Goal: Task Accomplishment & Management: Use online tool/utility

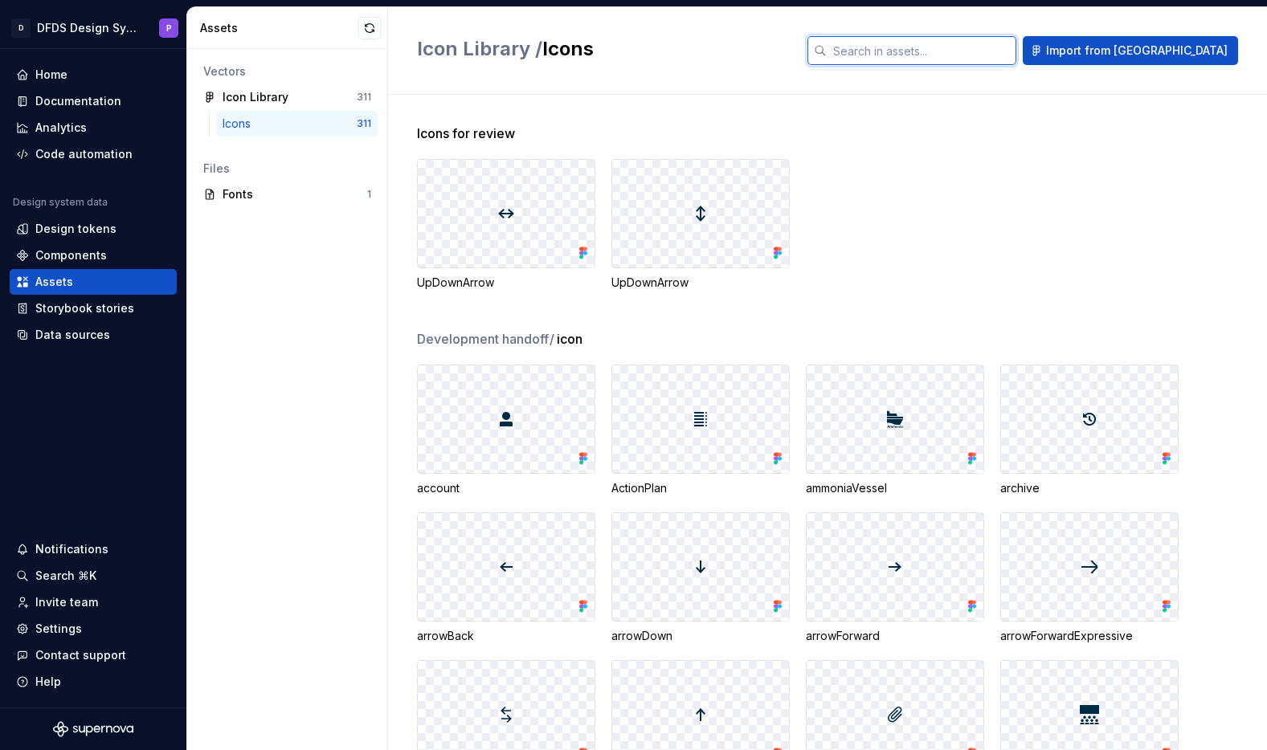
scroll to position [7510, 0]
click at [320, 264] on div "Vectors Icon Library 311 Icons 311 Files Fonts 1" at bounding box center [287, 399] width 200 height 701
click at [929, 57] on input "text" at bounding box center [922, 50] width 190 height 29
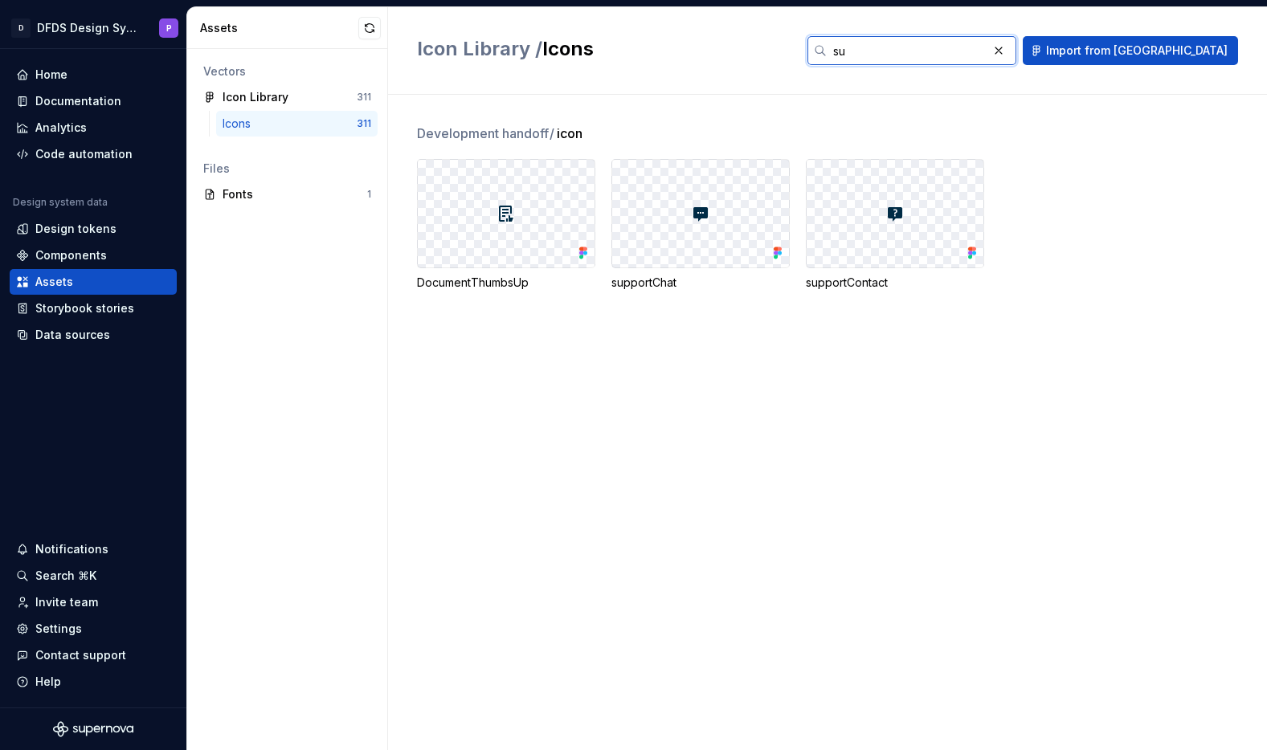
type input "s"
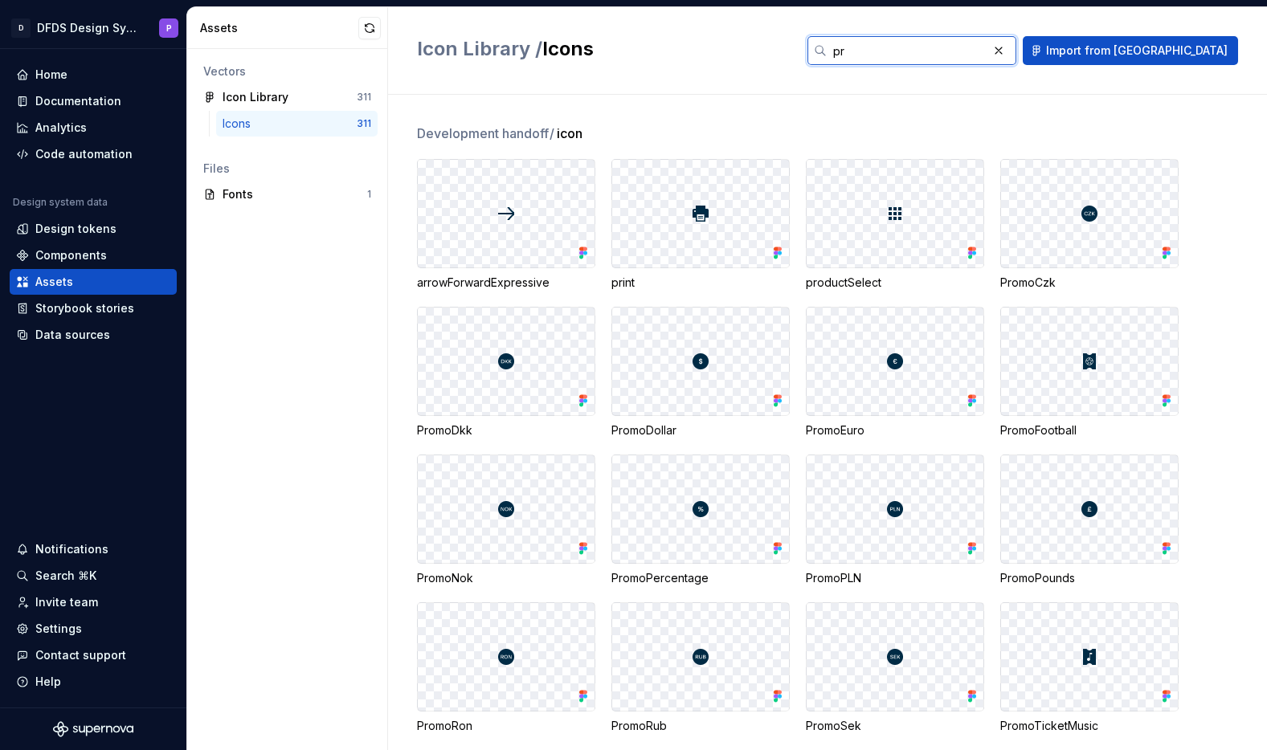
type input "p"
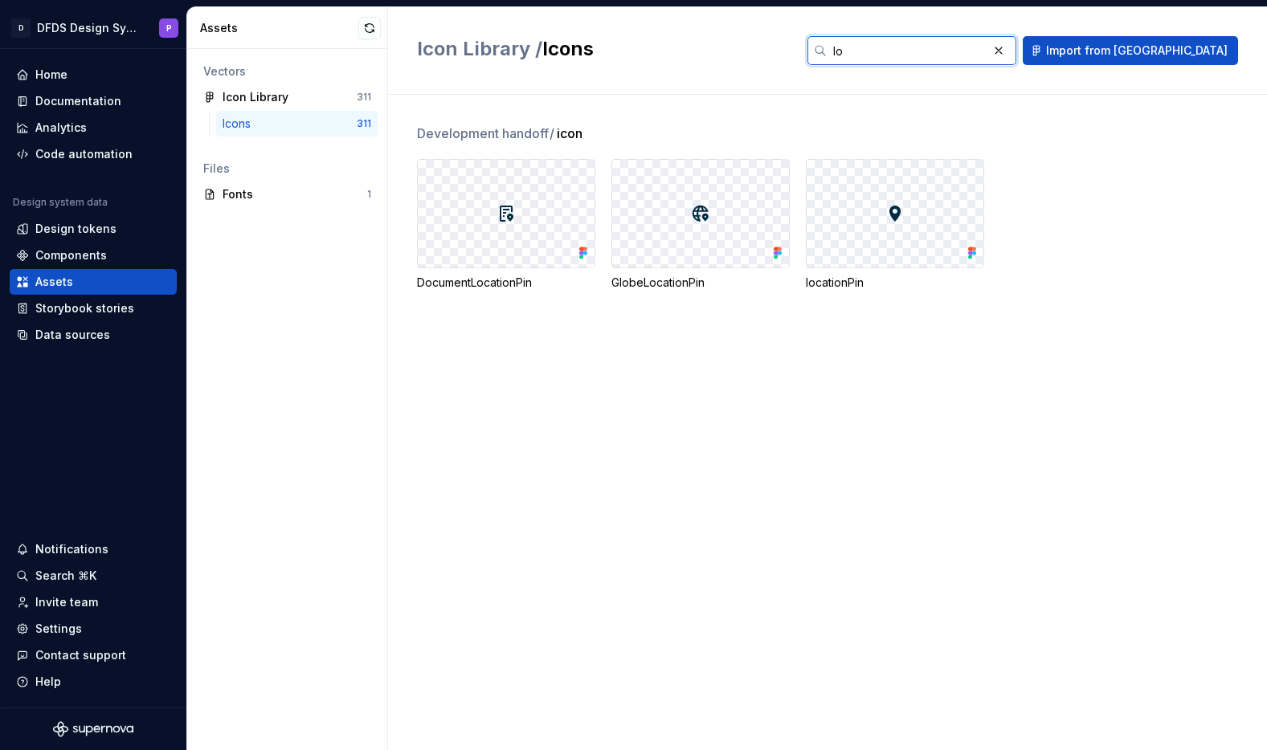
type input "l"
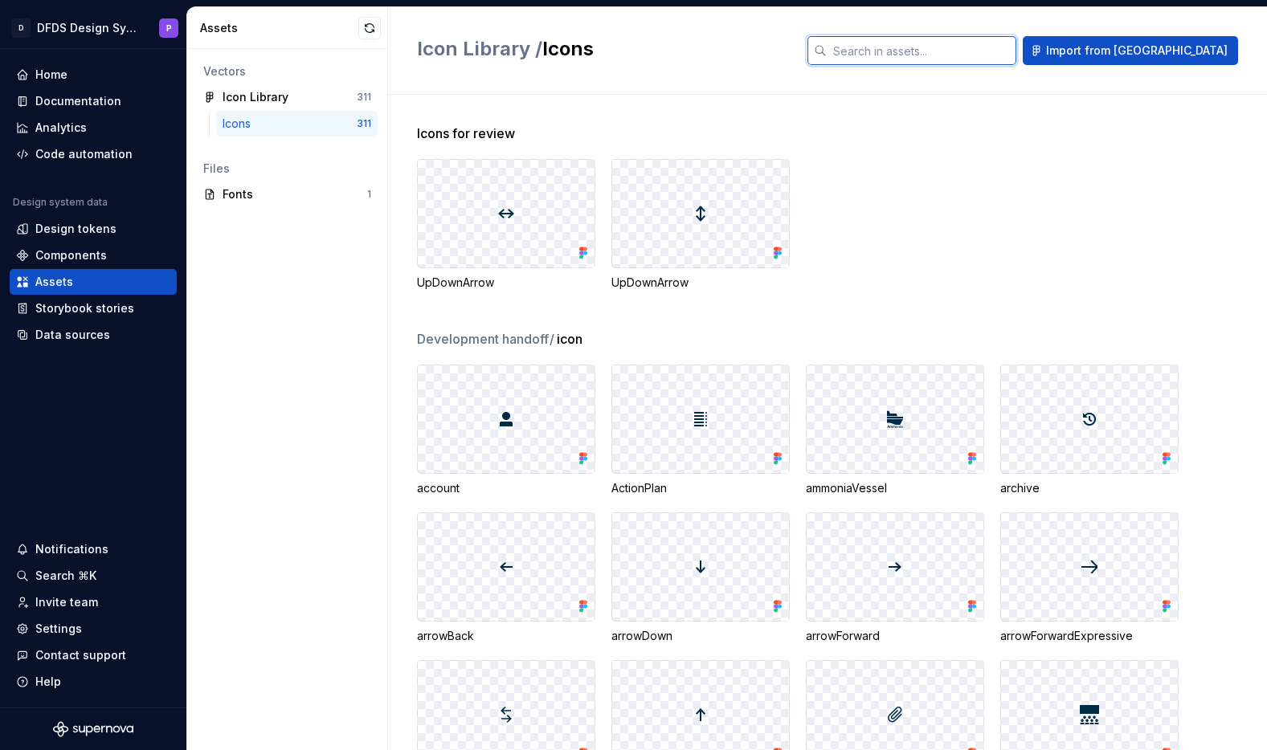
click at [974, 54] on input "text" at bounding box center [922, 50] width 190 height 29
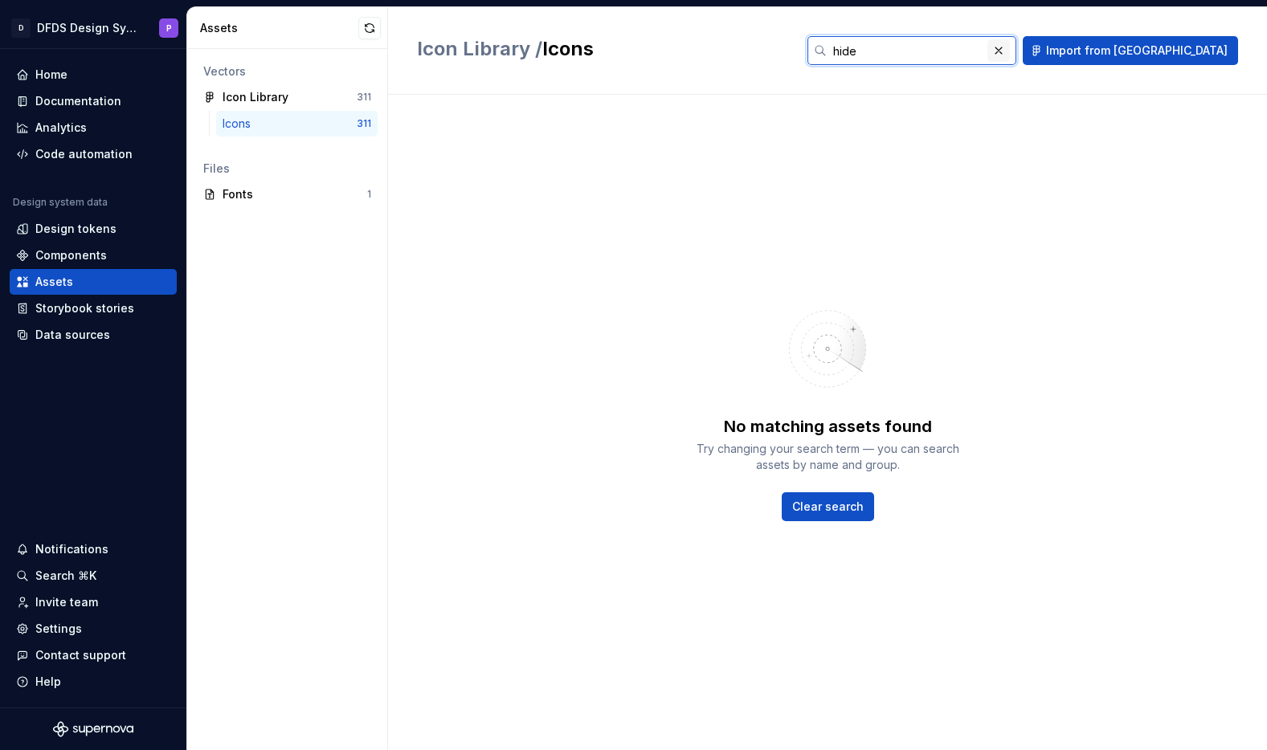
type input "hide"
click at [1010, 52] on button "button" at bounding box center [998, 50] width 22 height 22
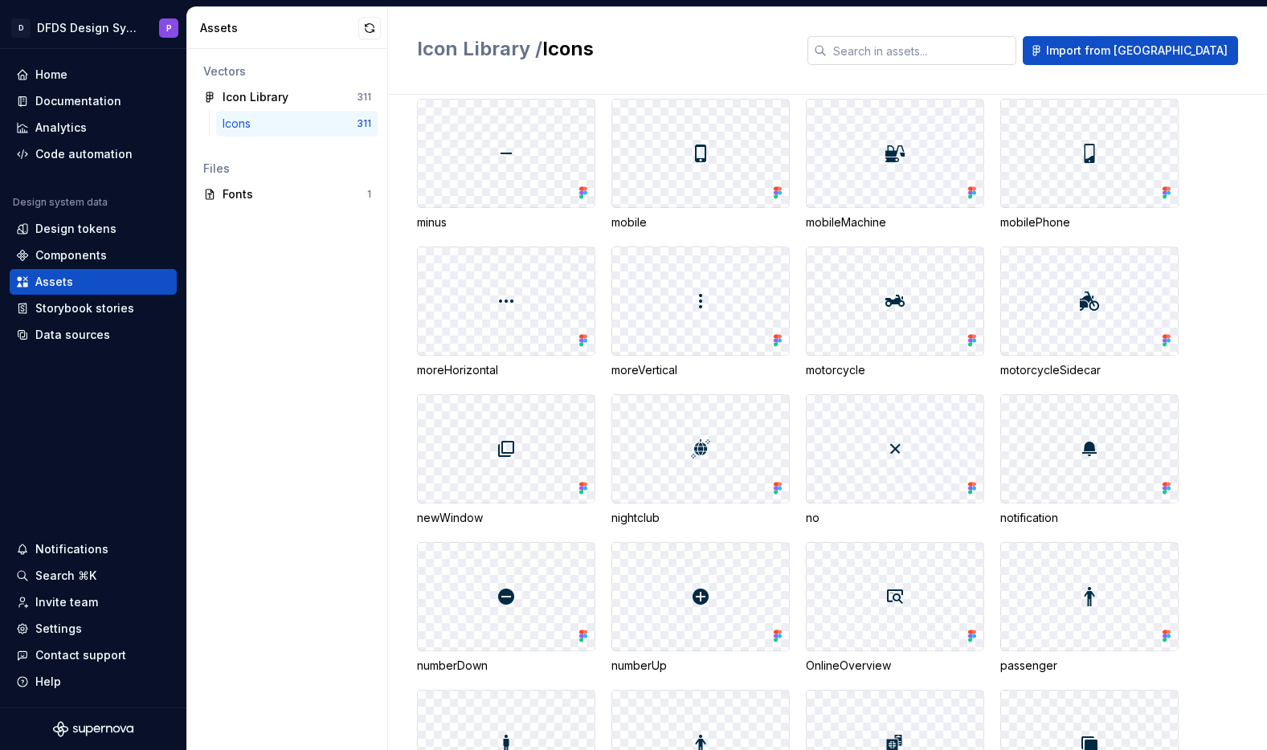
scroll to position [5012, 0]
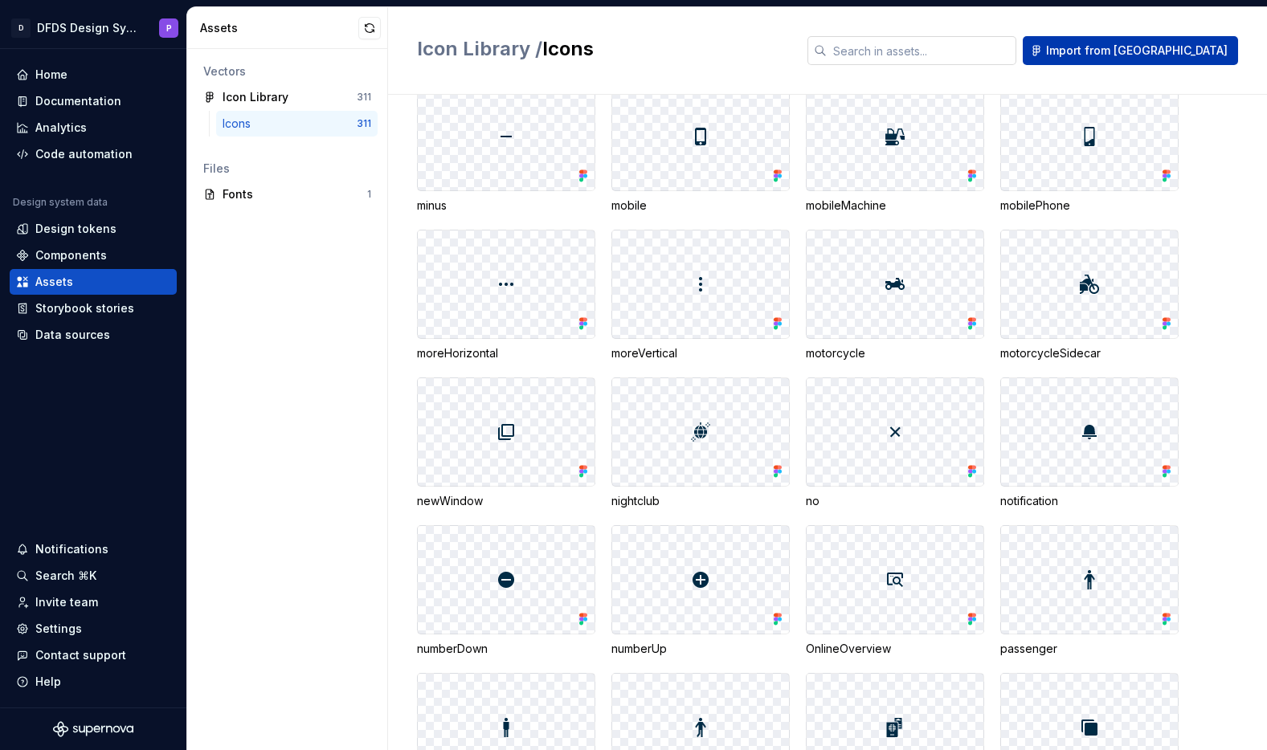
click at [1153, 56] on span "Import from [GEOGRAPHIC_DATA]" at bounding box center [1137, 51] width 182 height 16
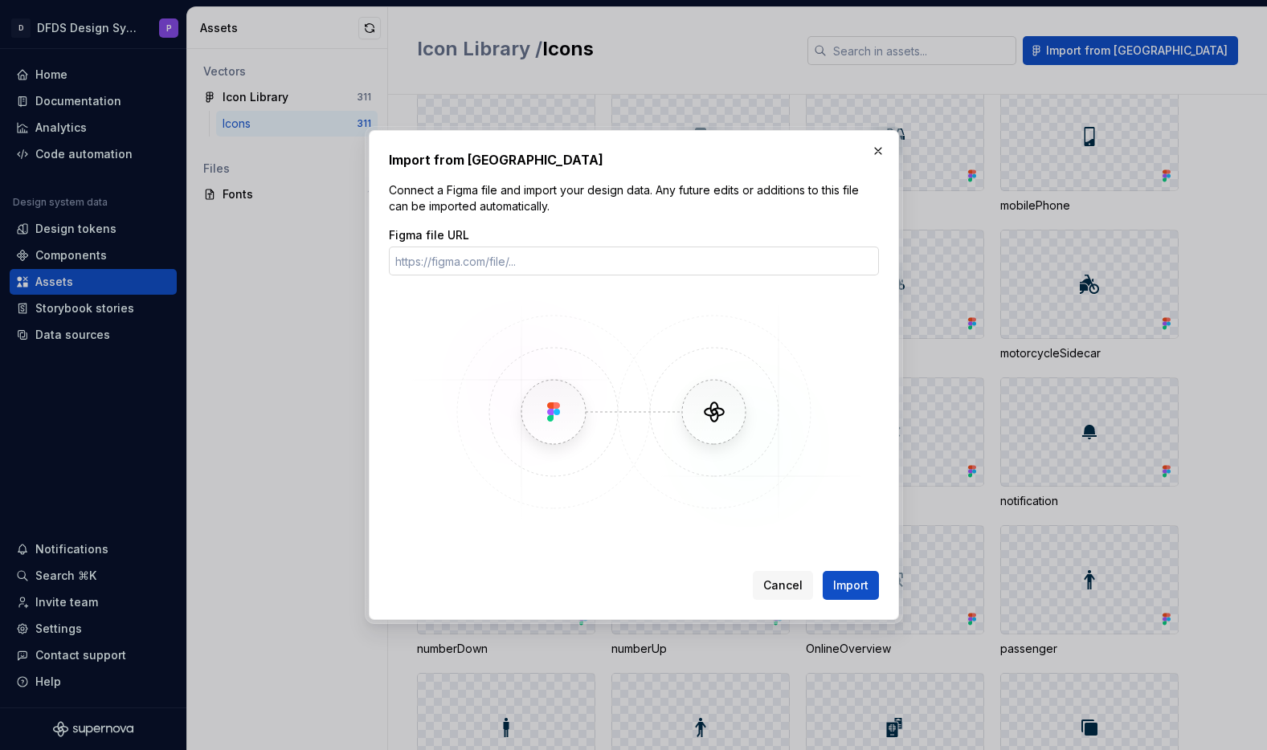
click at [661, 259] on input "Figma file URL" at bounding box center [634, 261] width 490 height 29
type input "https://www.figma.com/design/VfFzccnn9iIPzmm6XmInRV/Icon-Library?node-id=555-40…"
click at [852, 596] on button "Import" at bounding box center [851, 585] width 56 height 29
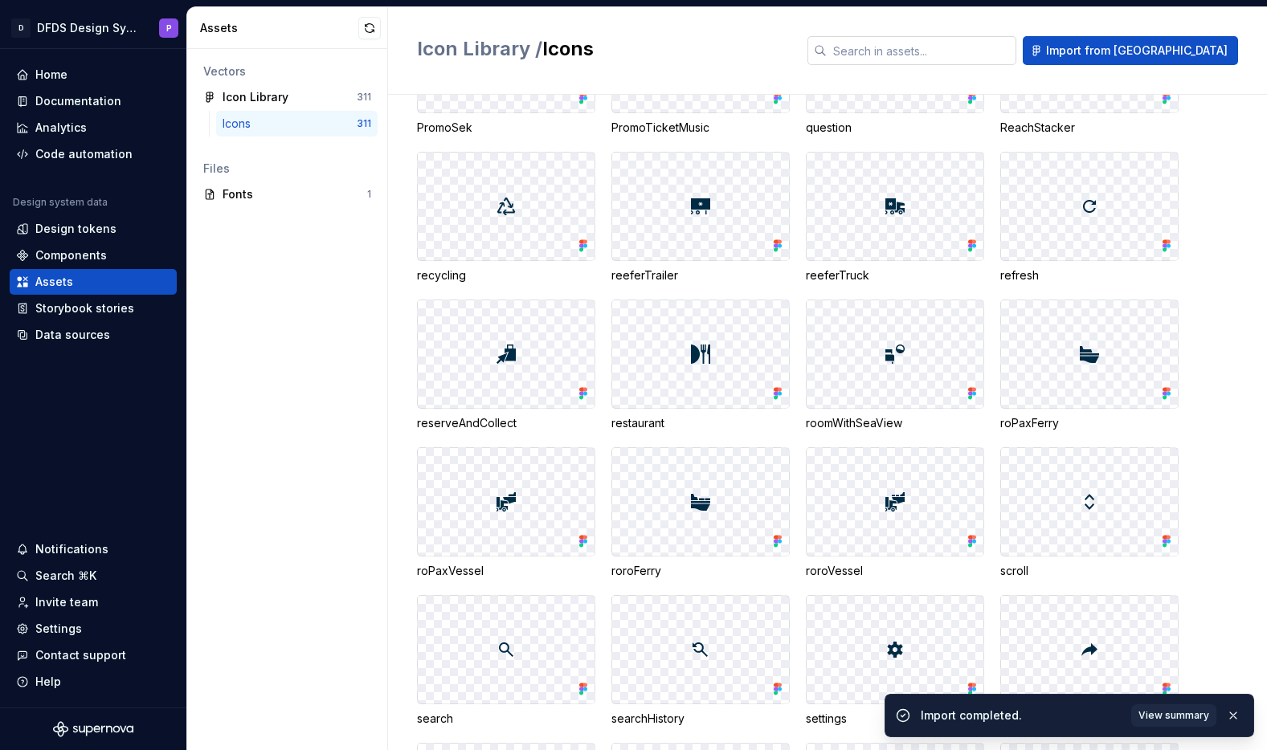
scroll to position [6719, 0]
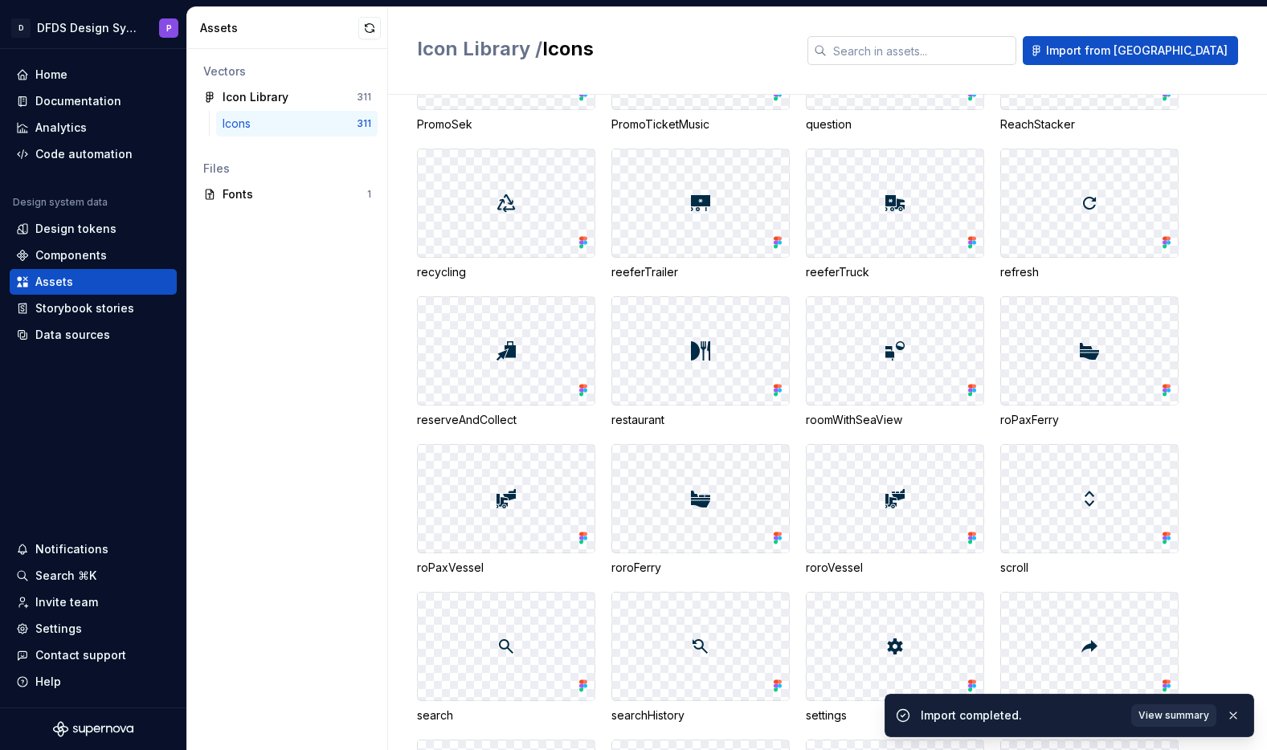
click at [1167, 711] on span "View summary" at bounding box center [1173, 715] width 71 height 13
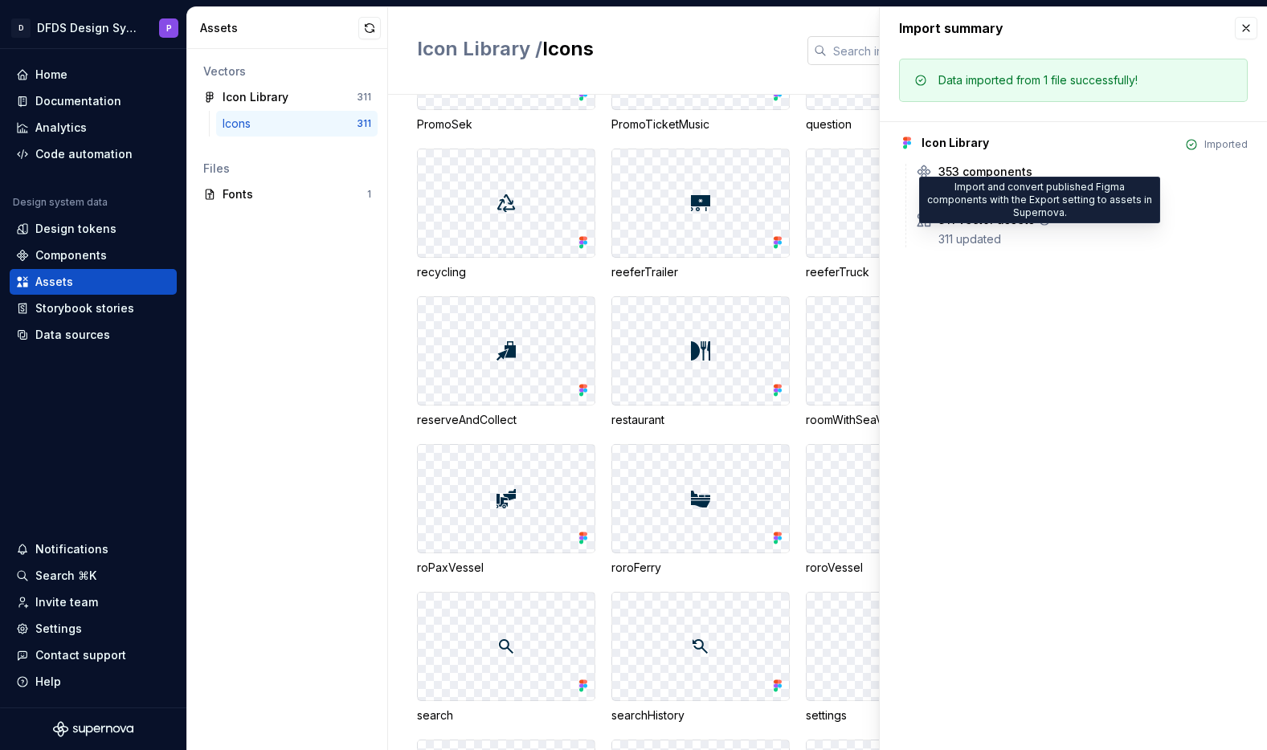
click at [1039, 219] on icon at bounding box center [1044, 220] width 13 height 13
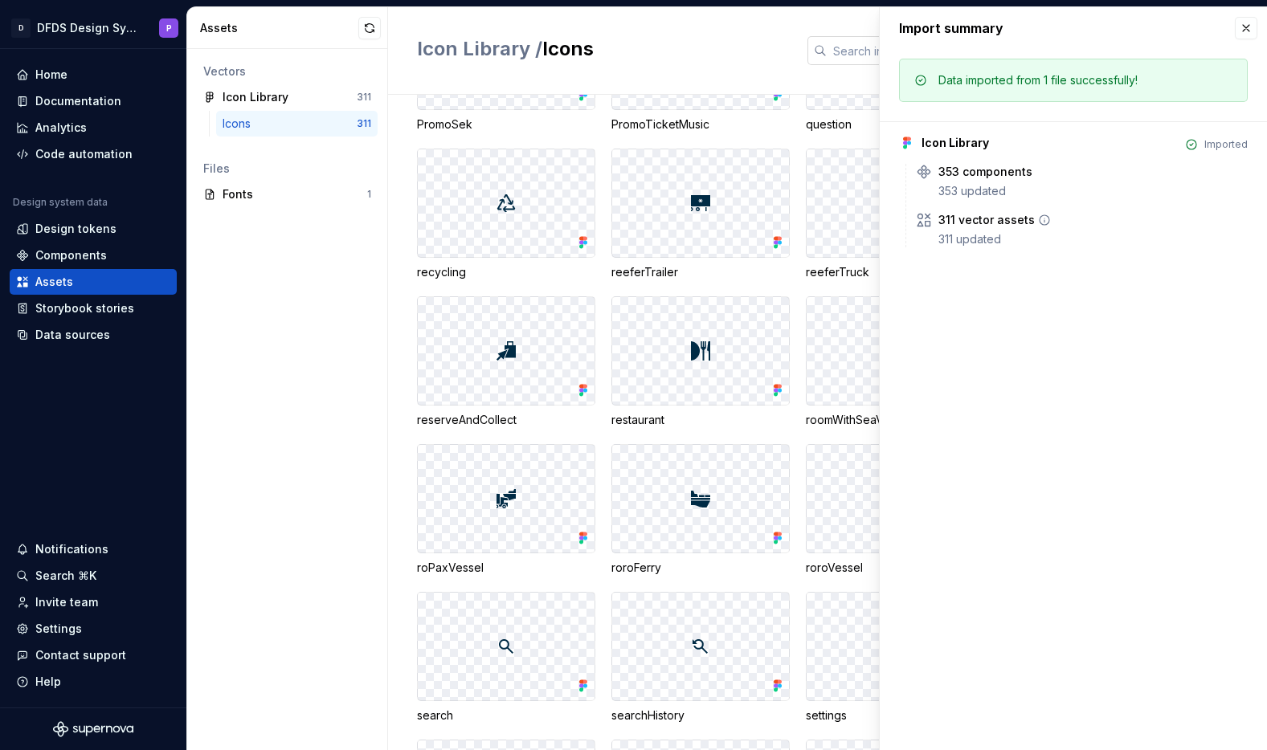
click at [1039, 219] on icon at bounding box center [1044, 220] width 13 height 13
click at [1244, 30] on button "button" at bounding box center [1246, 28] width 22 height 22
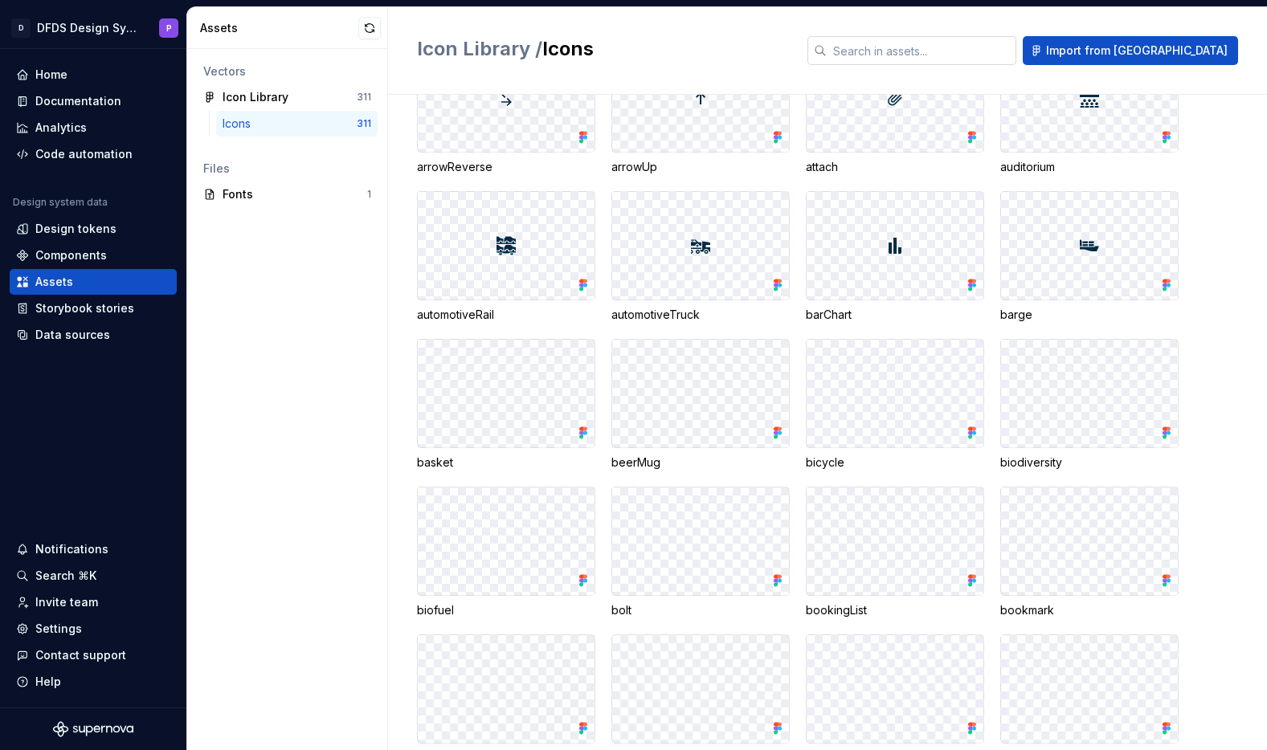
scroll to position [0, 0]
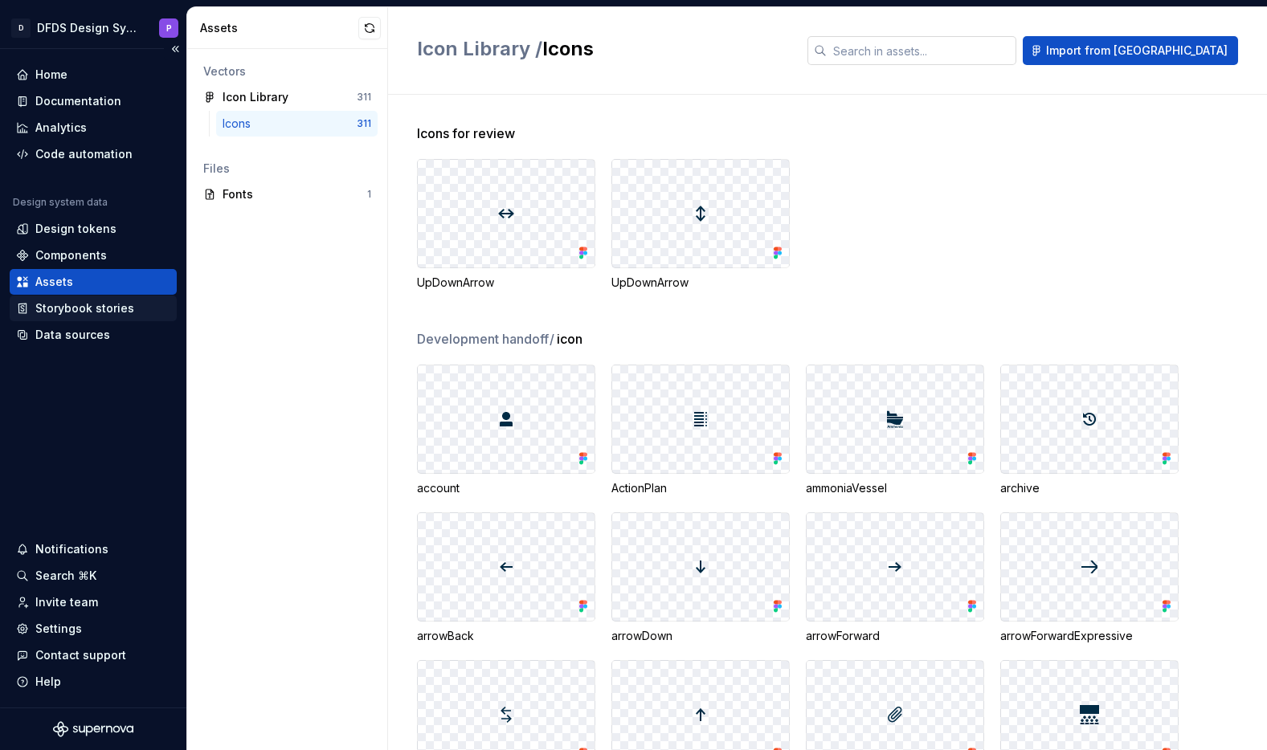
click at [108, 313] on div "Storybook stories" at bounding box center [84, 308] width 99 height 16
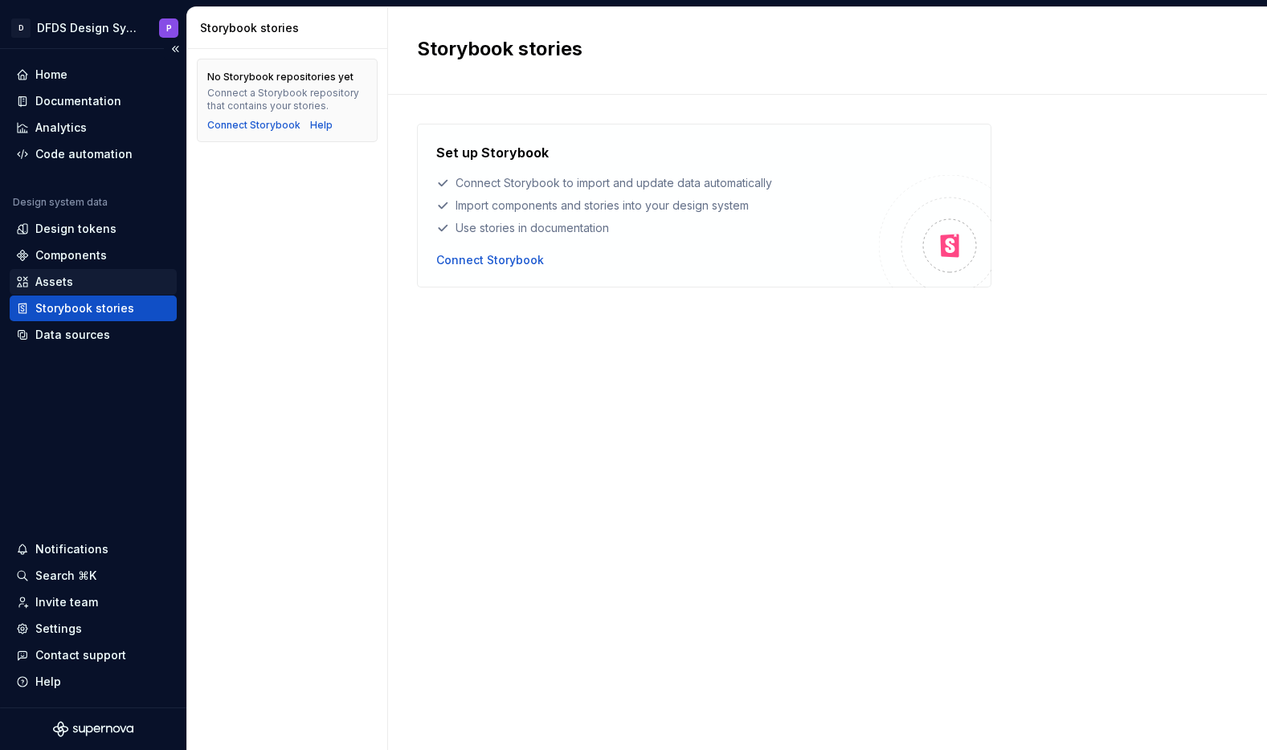
click at [93, 284] on div "Assets" at bounding box center [93, 282] width 154 height 16
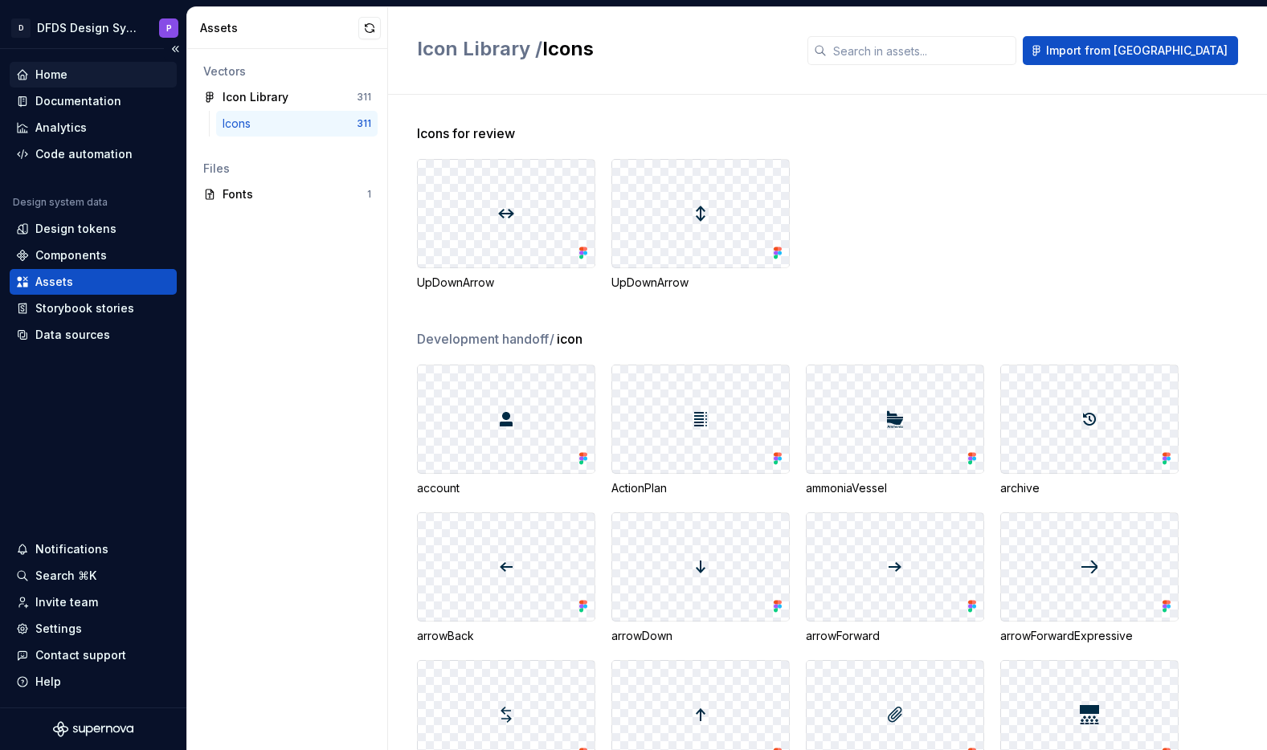
click at [62, 74] on div "Home" at bounding box center [51, 75] width 32 height 16
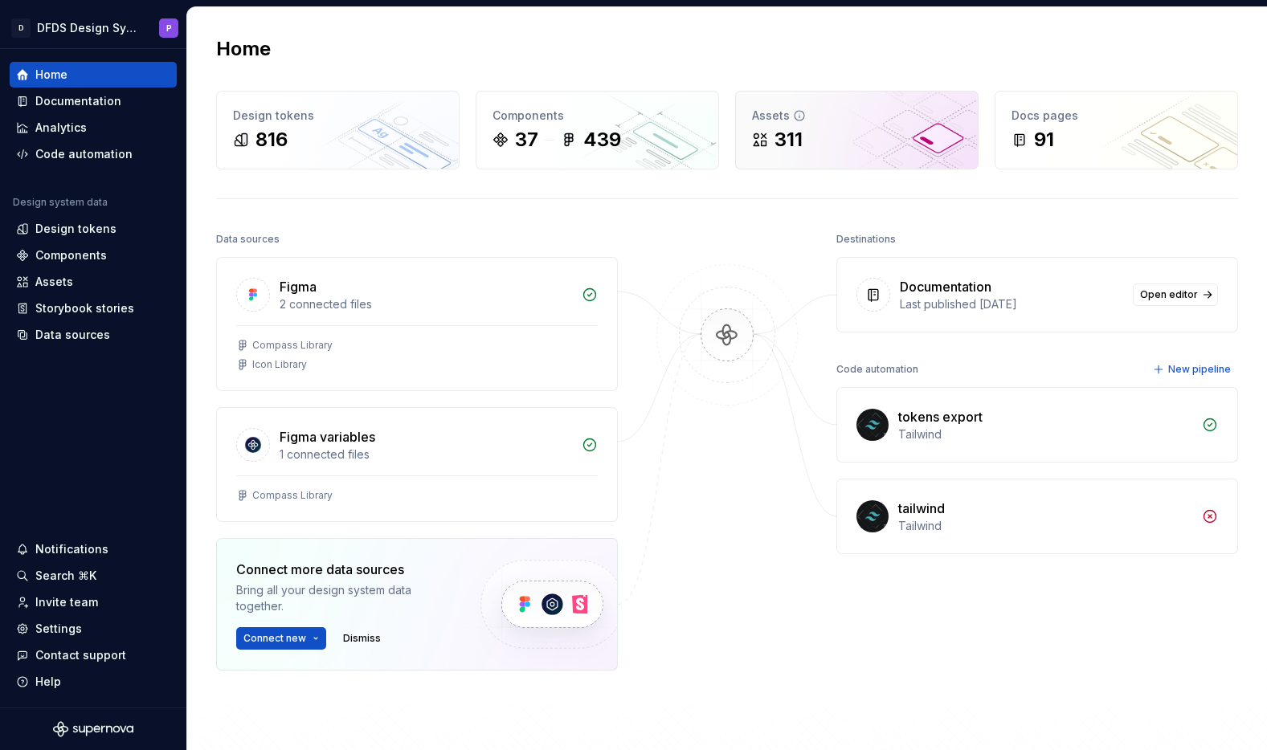
click at [847, 133] on div "311" at bounding box center [857, 140] width 210 height 26
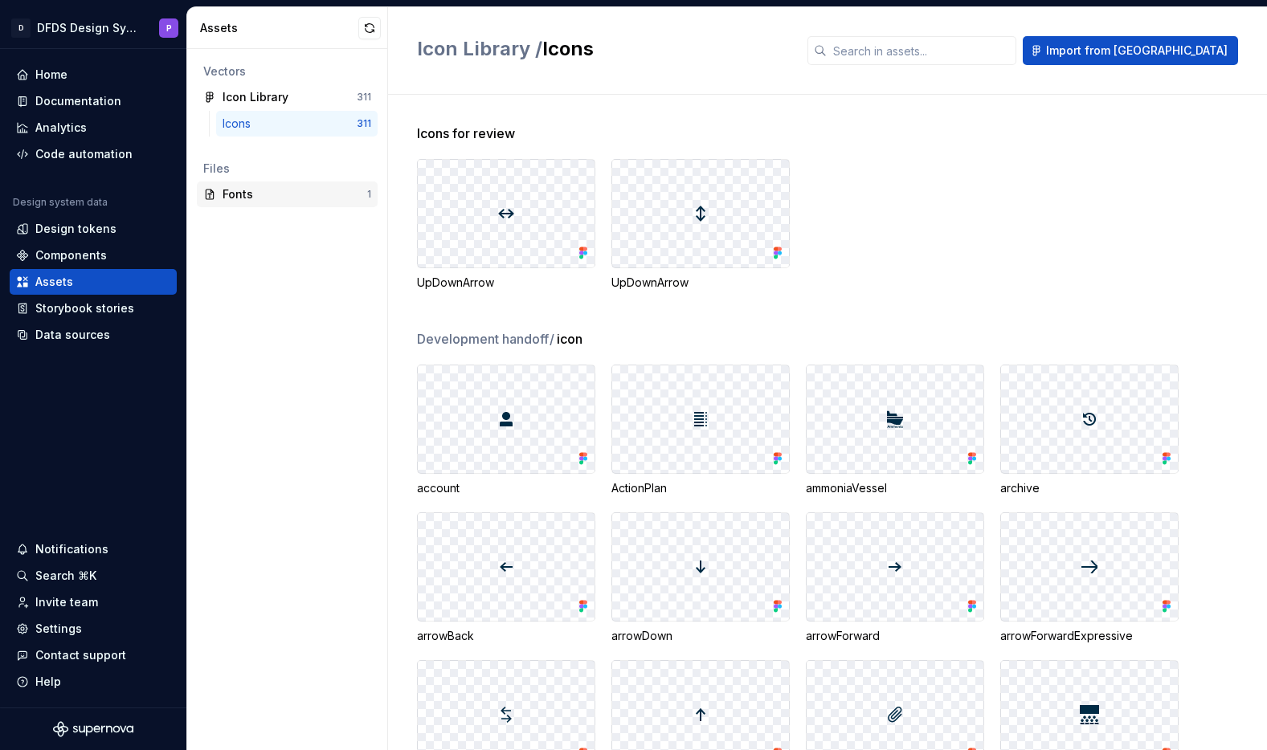
click at [280, 191] on div "Fonts" at bounding box center [295, 194] width 145 height 16
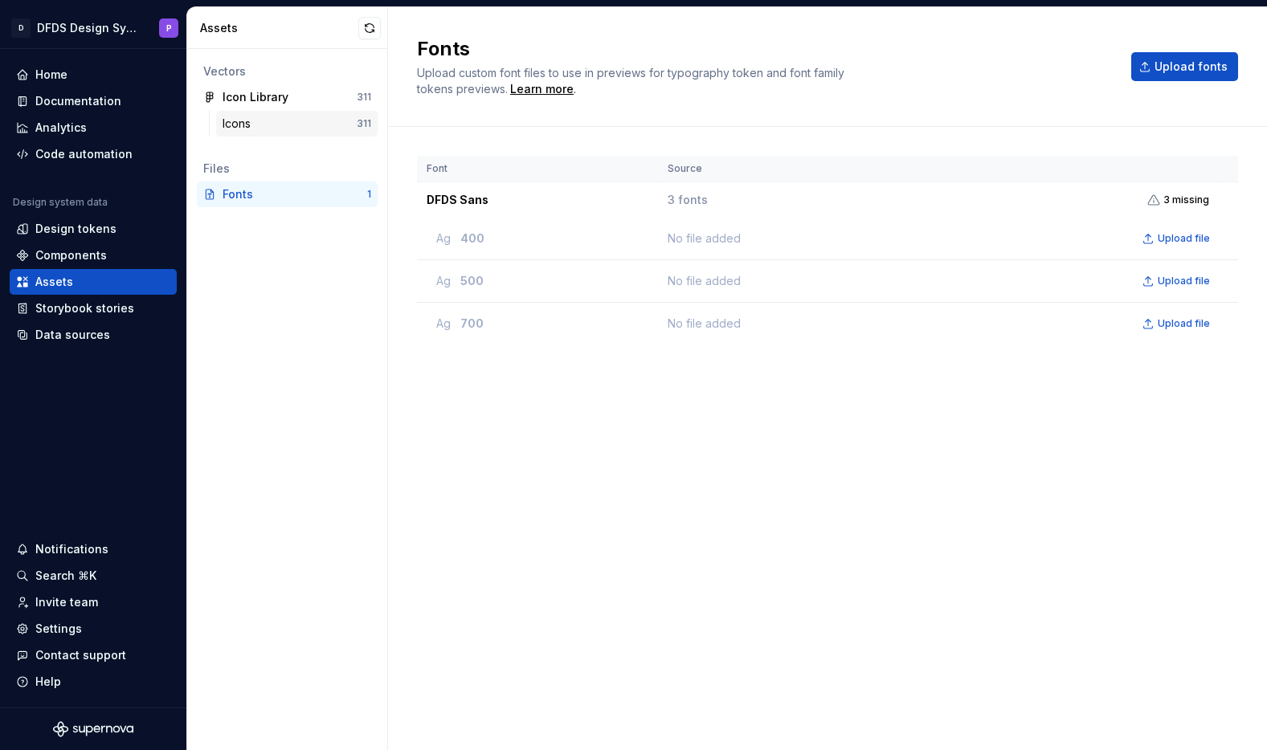
click at [285, 128] on div "Icons" at bounding box center [290, 124] width 134 height 16
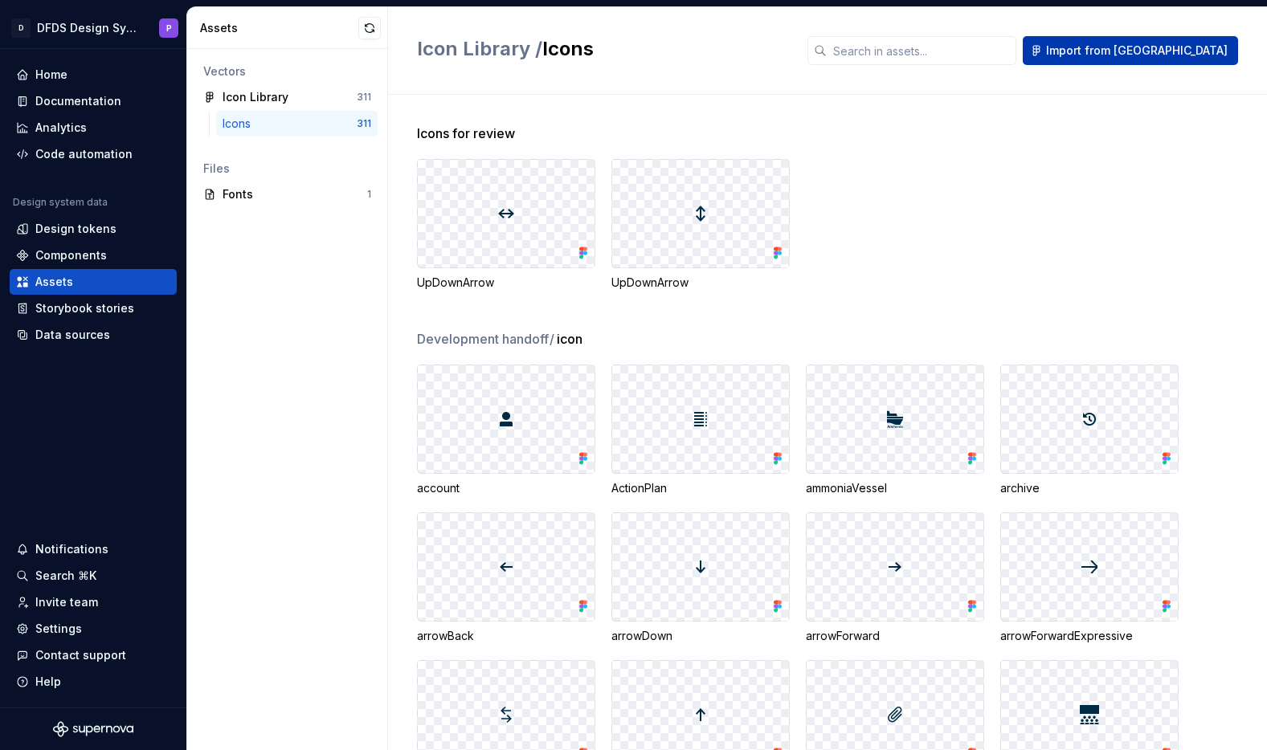
click at [1148, 51] on span "Import from [GEOGRAPHIC_DATA]" at bounding box center [1137, 51] width 182 height 16
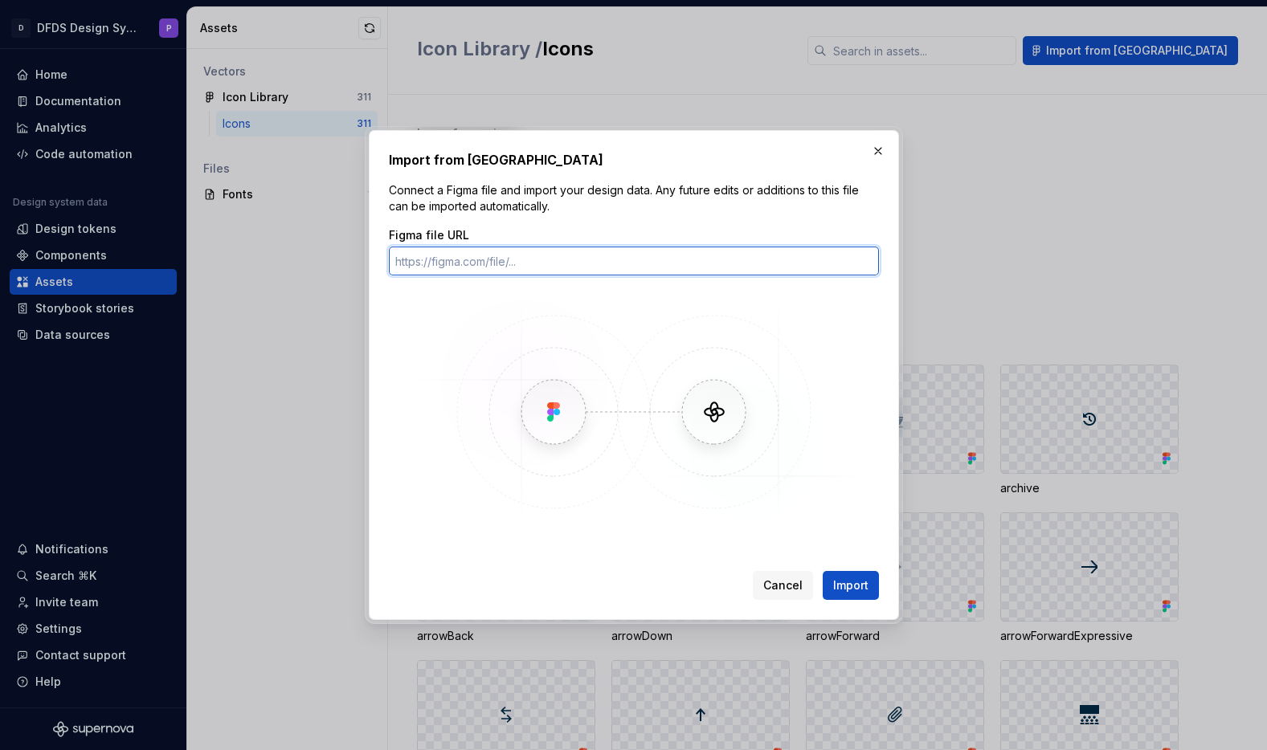
click at [670, 260] on input "Figma file URL" at bounding box center [634, 261] width 490 height 29
paste input "https://www.figma.com/design/VfFzccnn9iIPzmm6XmInRV/Icon-Library?node-id=1394-5…"
type input "https://www.figma.com/design/VfFzccnn9iIPzmm6XmInRV/Icon-Library?node-id=1394-5…"
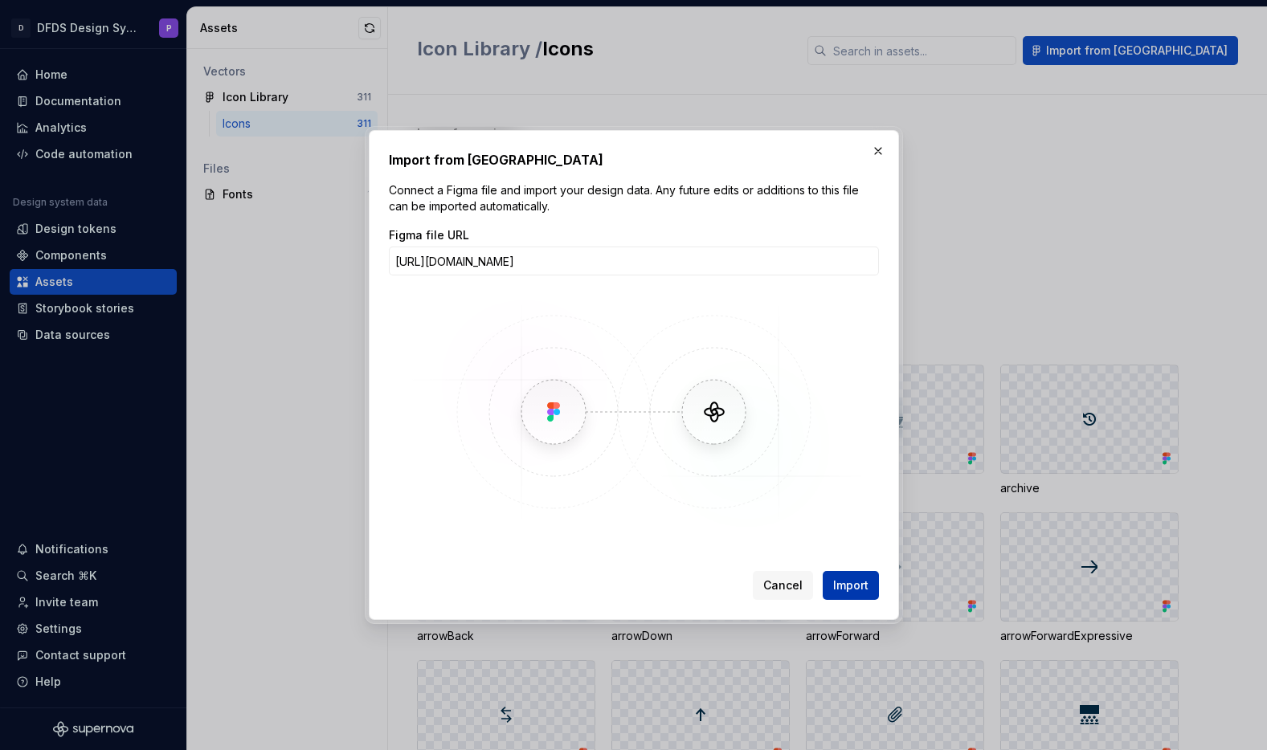
scroll to position [0, 0]
click at [846, 588] on span "Import" at bounding box center [850, 586] width 35 height 16
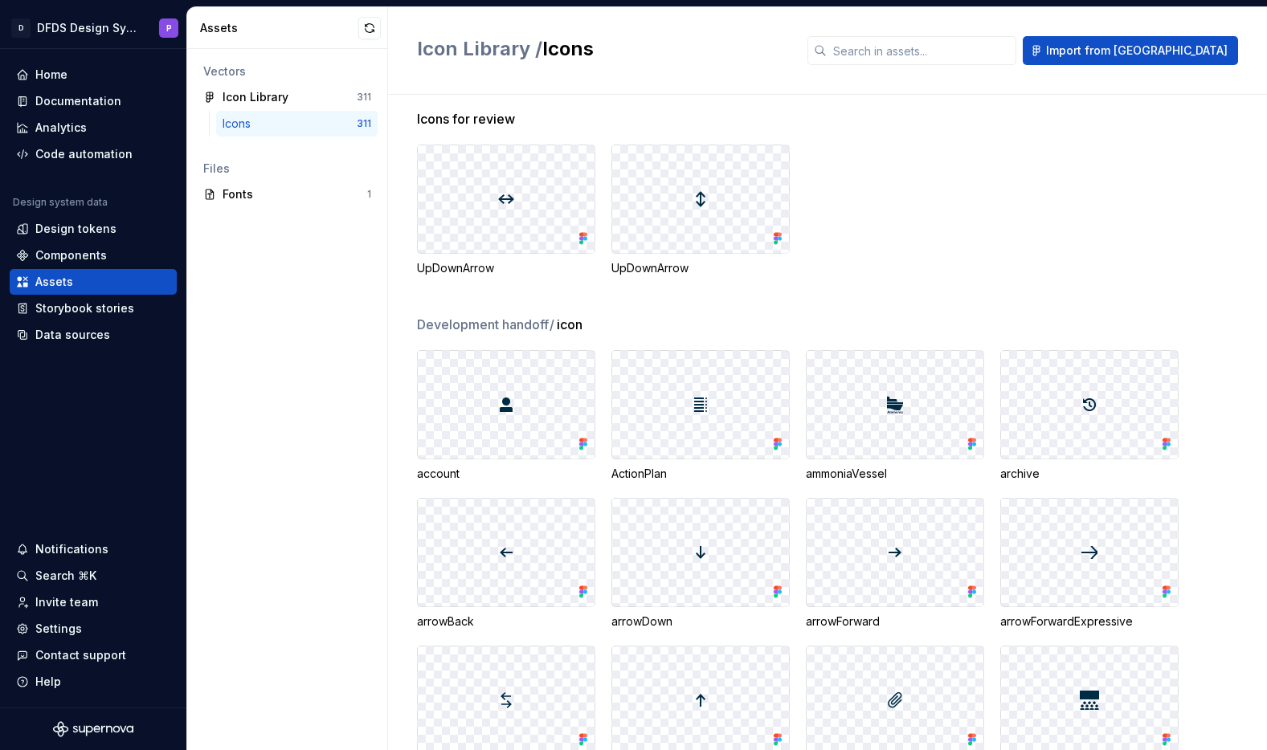
scroll to position [9, 0]
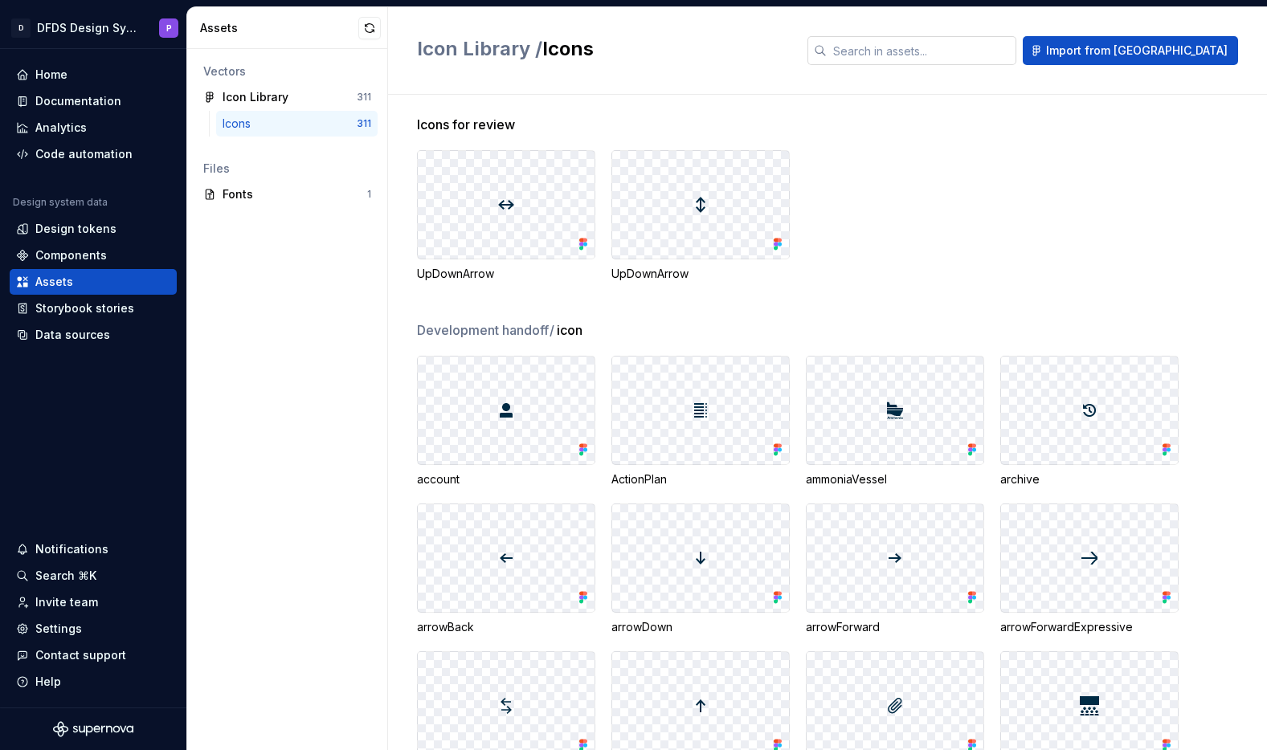
click at [925, 44] on input "text" at bounding box center [922, 50] width 190 height 29
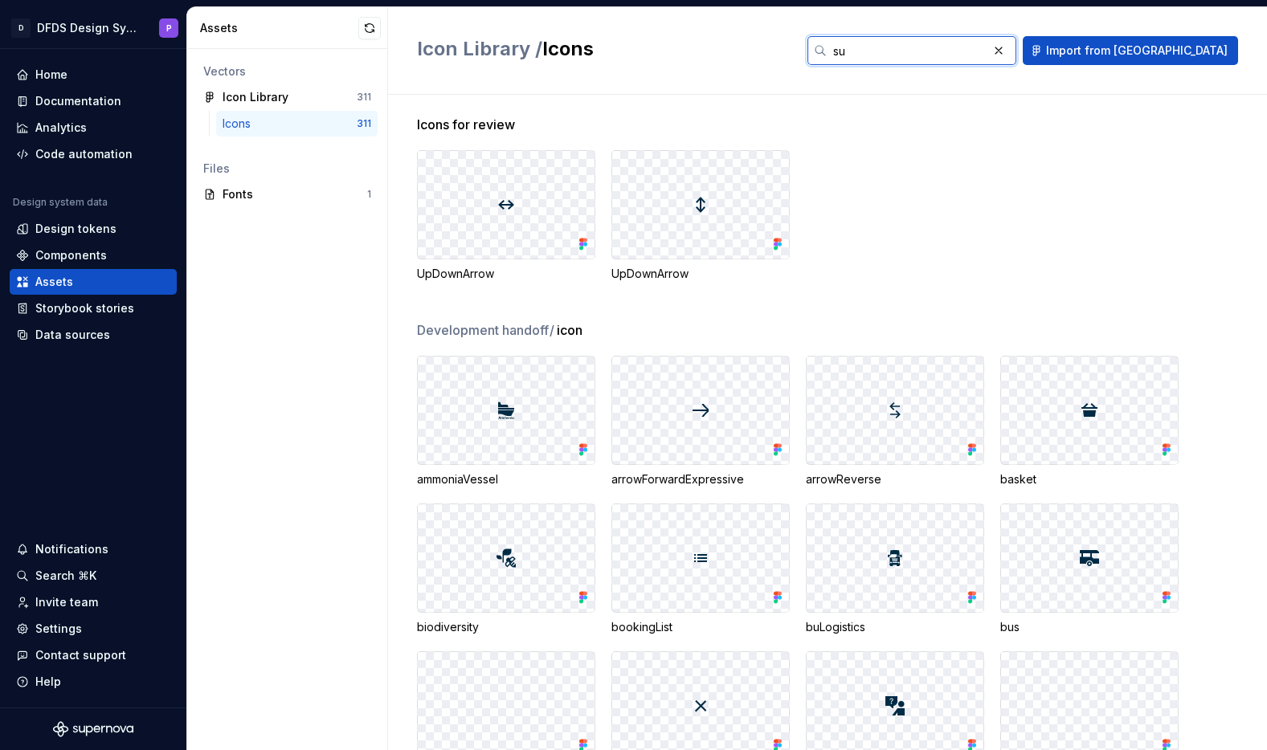
scroll to position [0, 0]
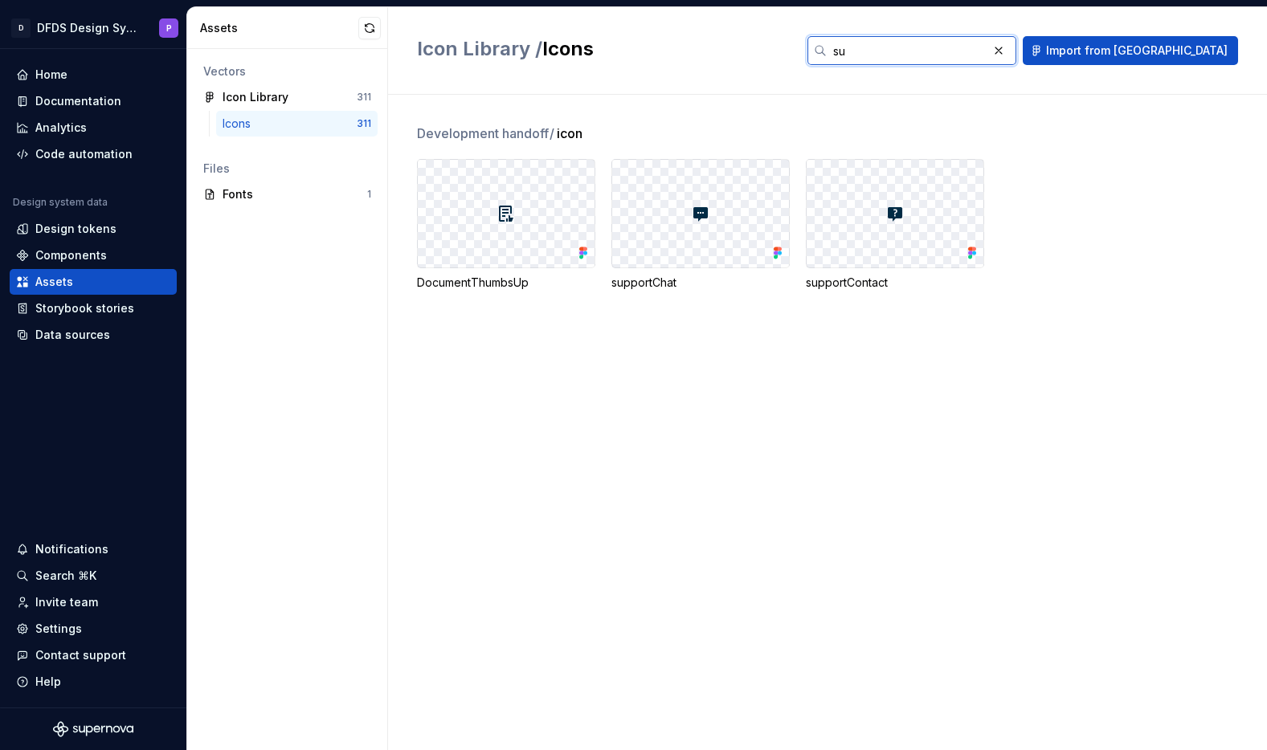
type input "s"
